Goal: Find specific page/section: Find specific page/section

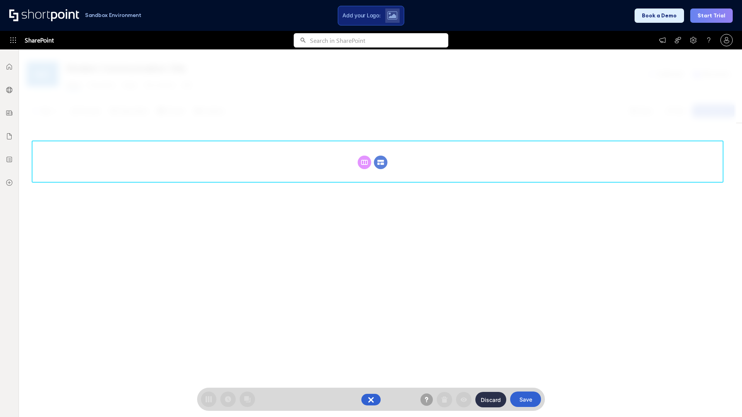
click at [380, 156] on circle at bounding box center [381, 163] width 14 height 14
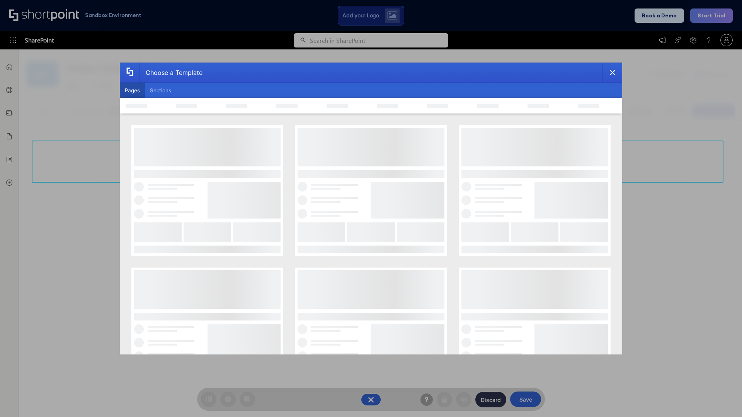
scroll to position [106, 0]
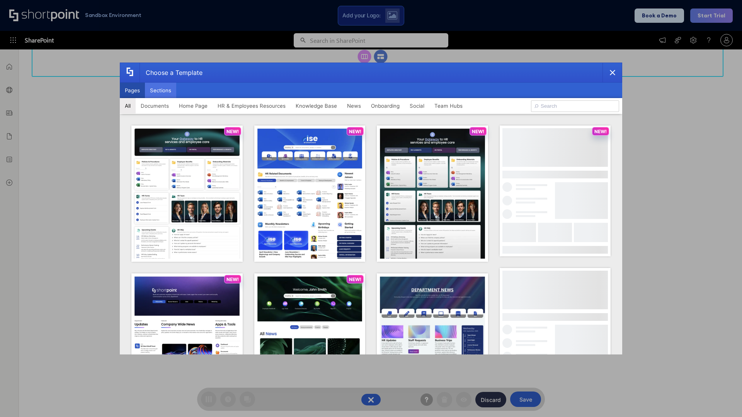
click at [160, 90] on button "Sections" at bounding box center [160, 90] width 31 height 15
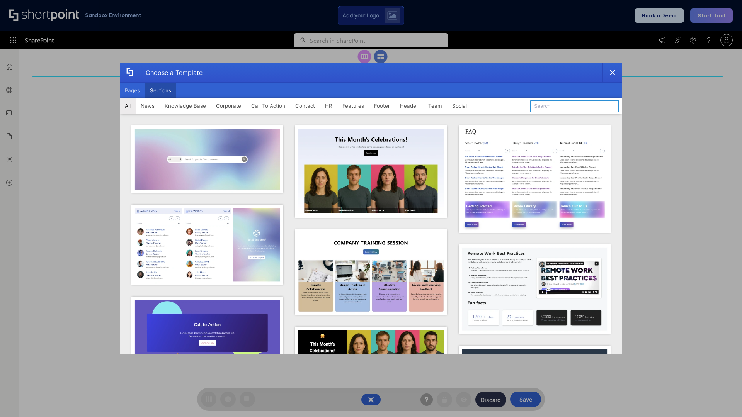
type input "Knowledge Base 4"
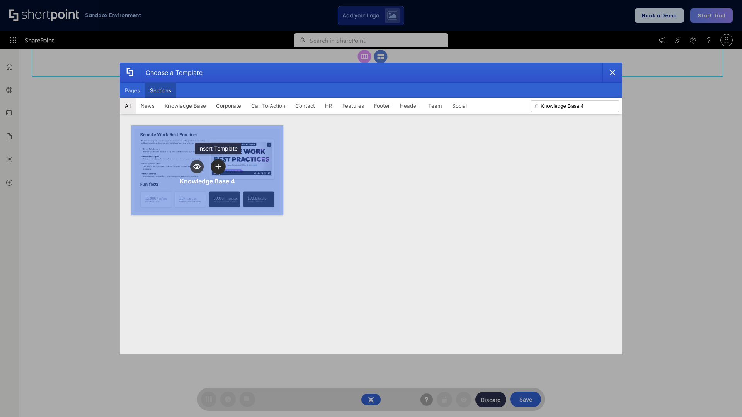
click at [218, 166] on icon "template selector" at bounding box center [217, 166] width 5 height 5
